Goal: Information Seeking & Learning: Find specific page/section

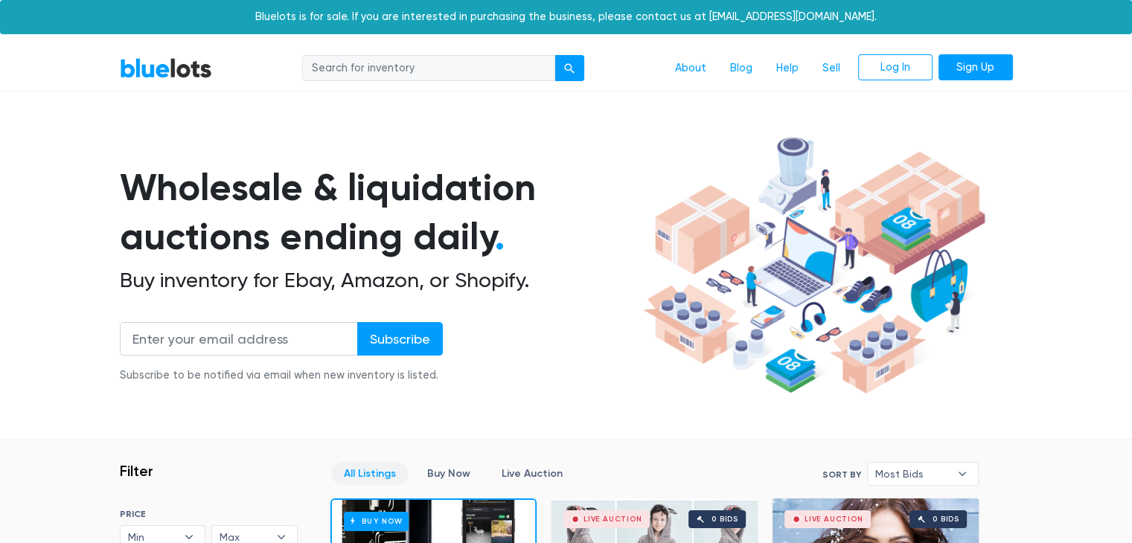
click at [415, 75] on input "search" at bounding box center [428, 68] width 253 height 27
type input "book"
click at [555, 55] on button "submit" at bounding box center [570, 68] width 30 height 27
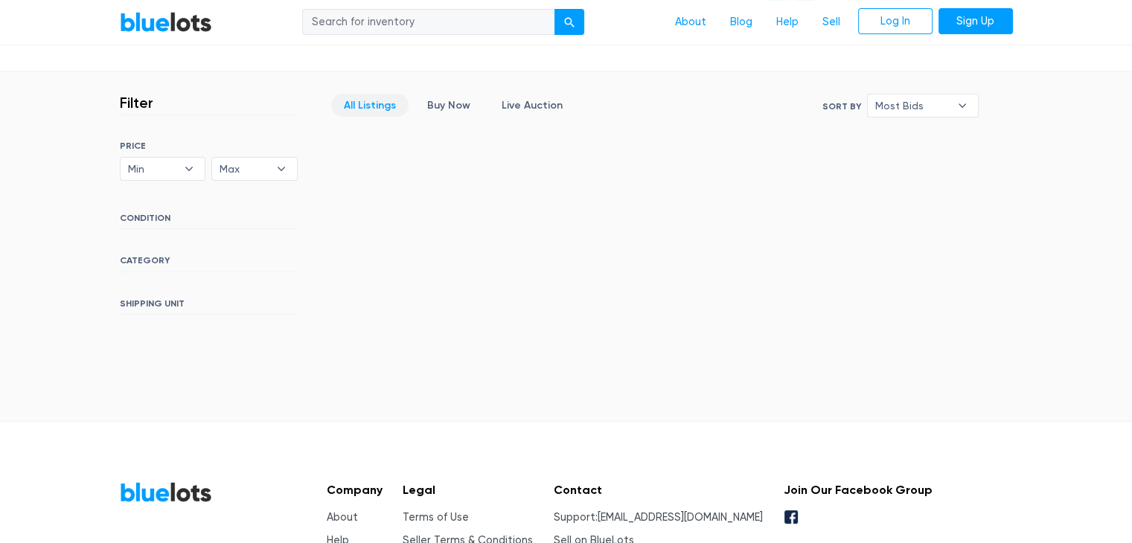
scroll to position [366, 0]
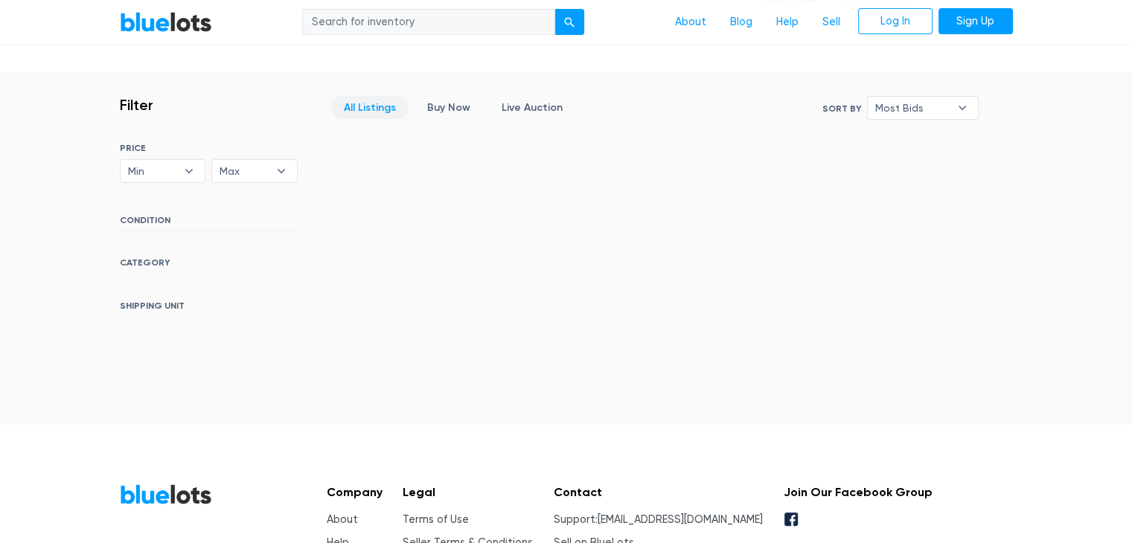
click at [444, 25] on input "search" at bounding box center [428, 22] width 253 height 27
type input "books"
click at [555, 9] on button "submit" at bounding box center [570, 22] width 30 height 27
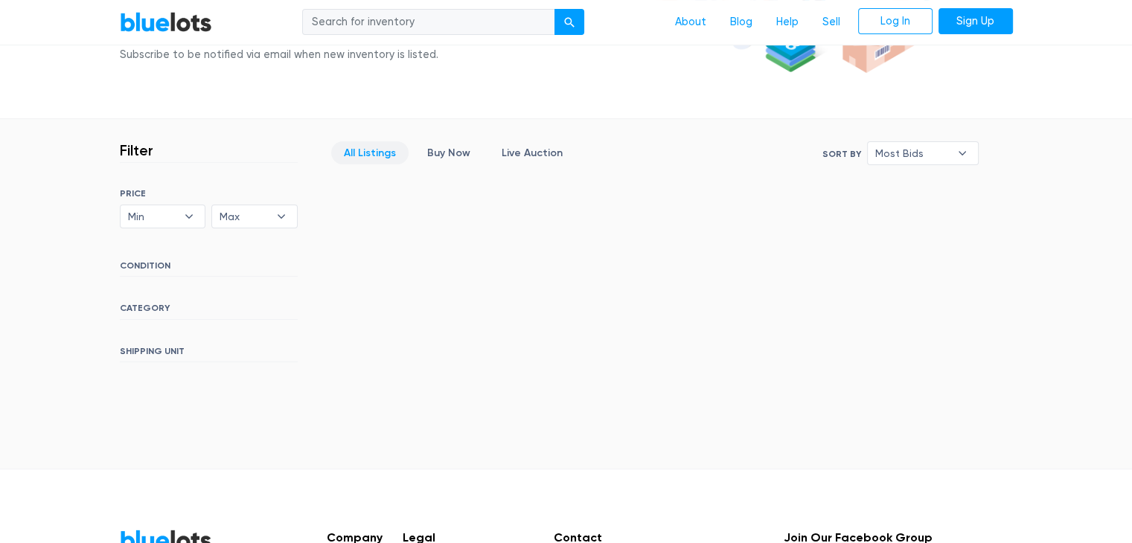
scroll to position [488, 0]
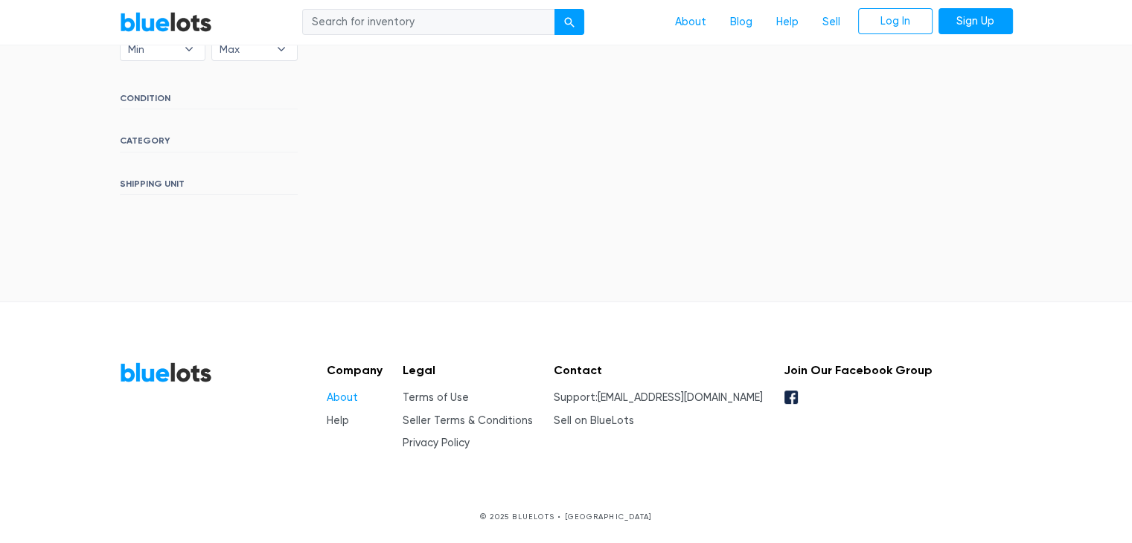
click at [352, 398] on link "About" at bounding box center [342, 398] width 31 height 13
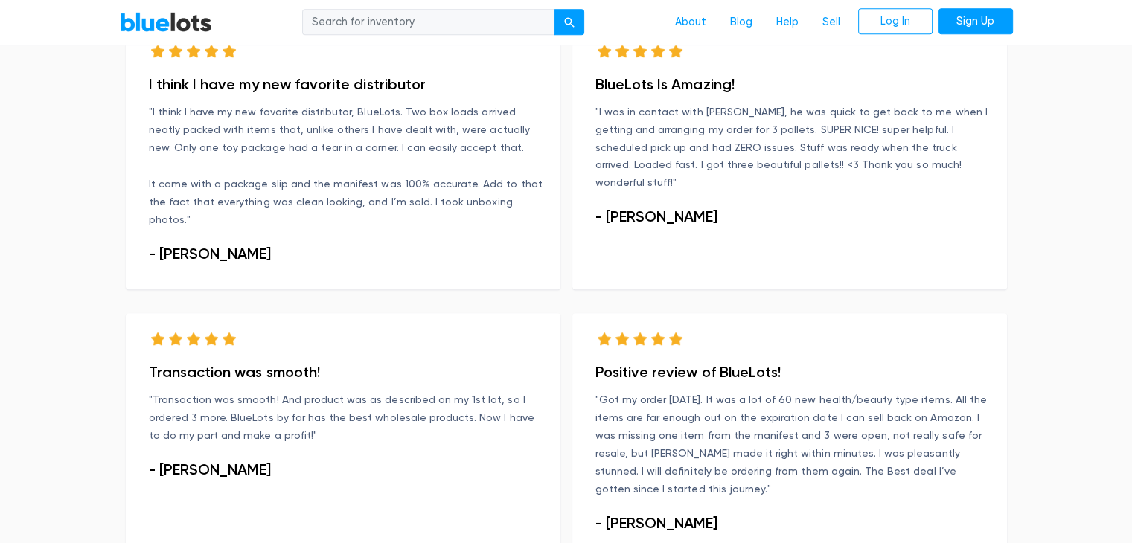
scroll to position [908, 0]
